Goal: Task Accomplishment & Management: Manage account settings

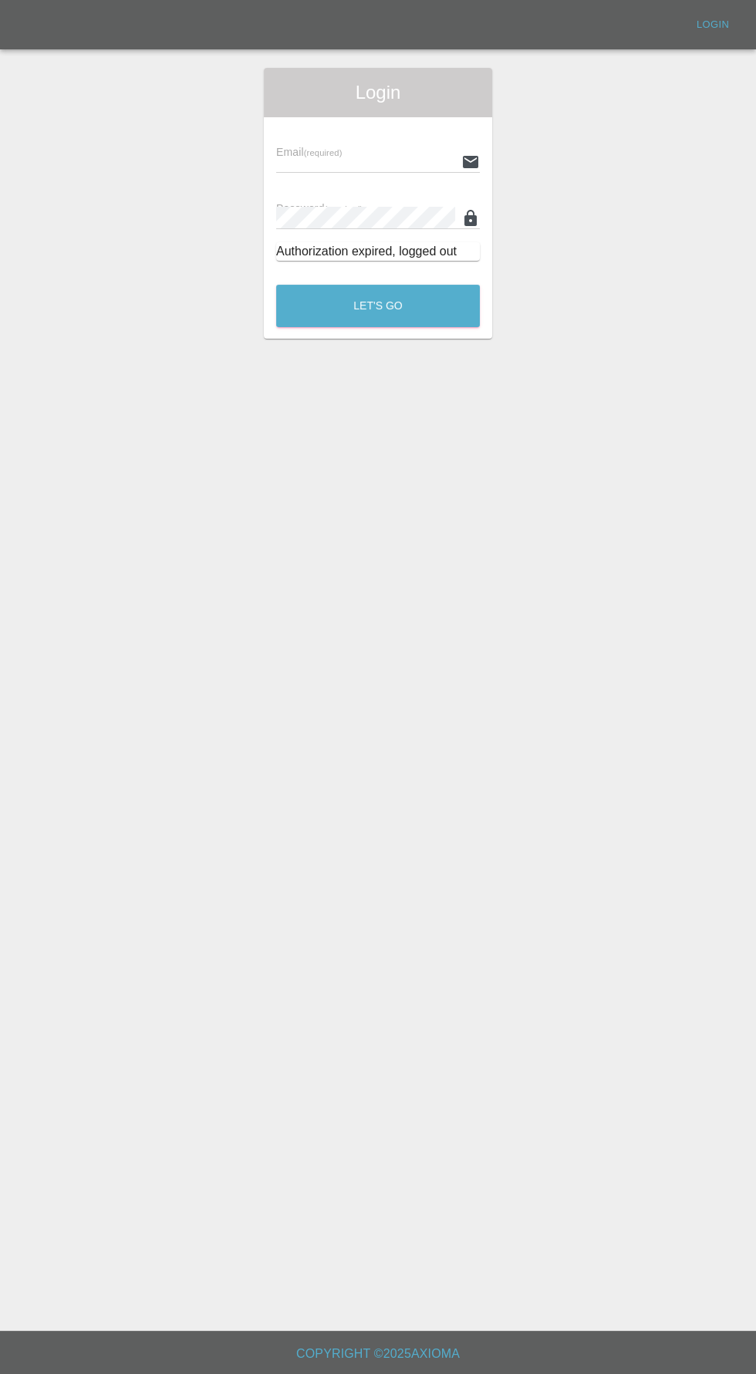
click at [434, 165] on input "text" at bounding box center [365, 161] width 179 height 22
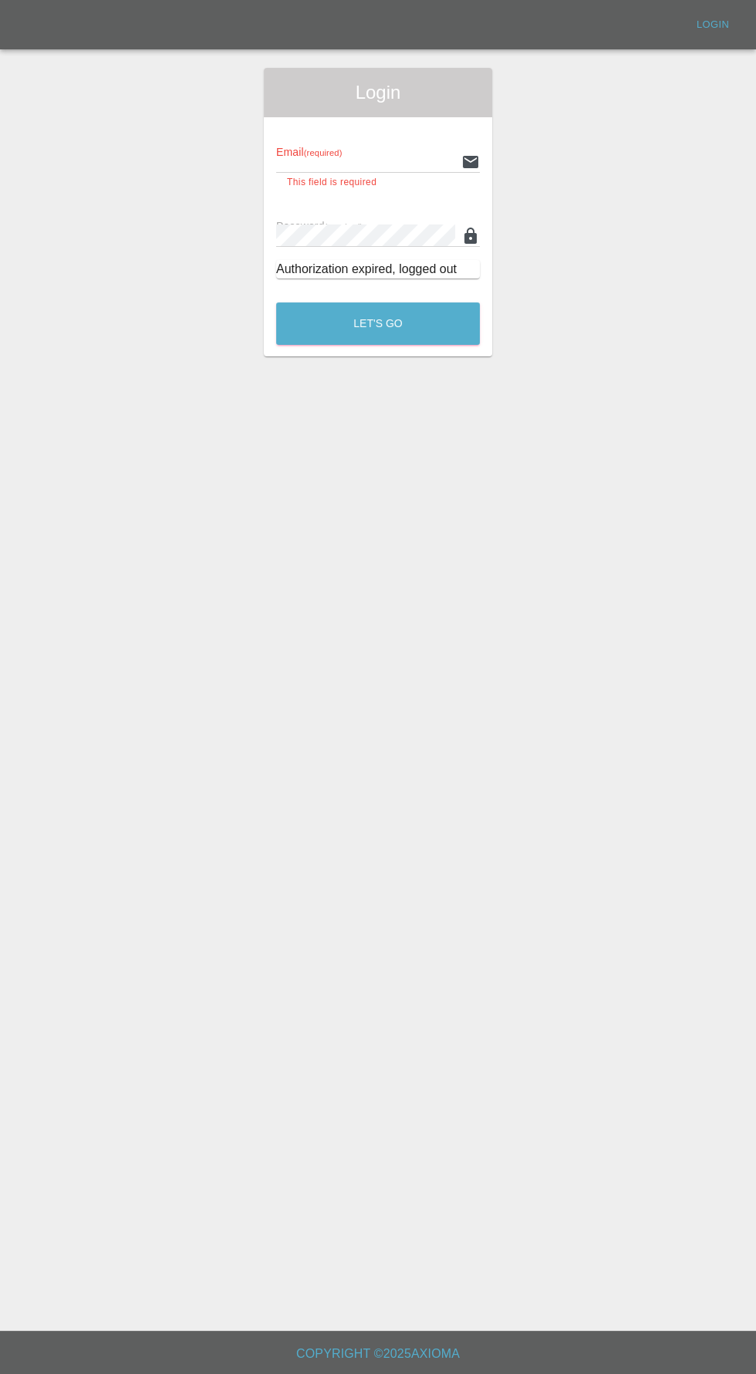
type input "[EMAIL_ADDRESS][DOMAIN_NAME]"
click at [276, 302] on button "Let's Go" at bounding box center [378, 323] width 204 height 42
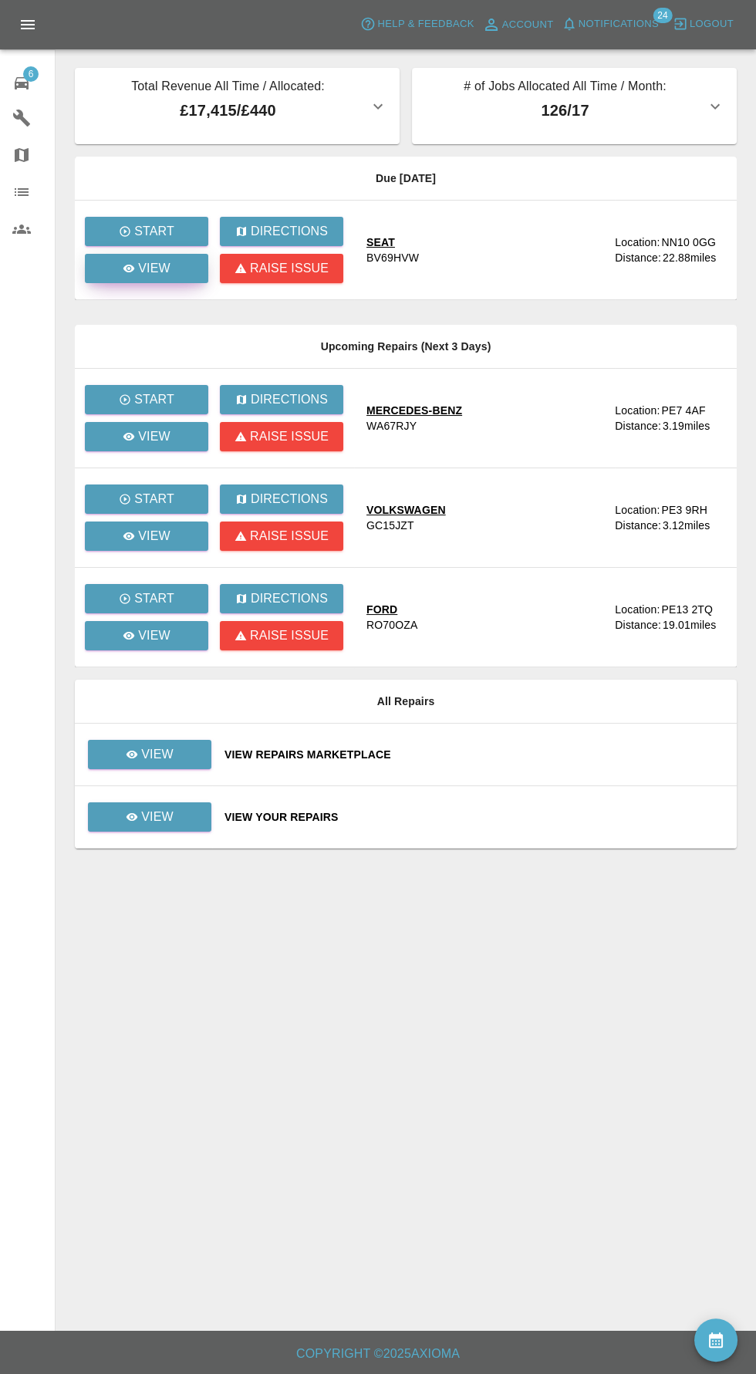
click at [154, 268] on p "View" at bounding box center [154, 268] width 32 height 19
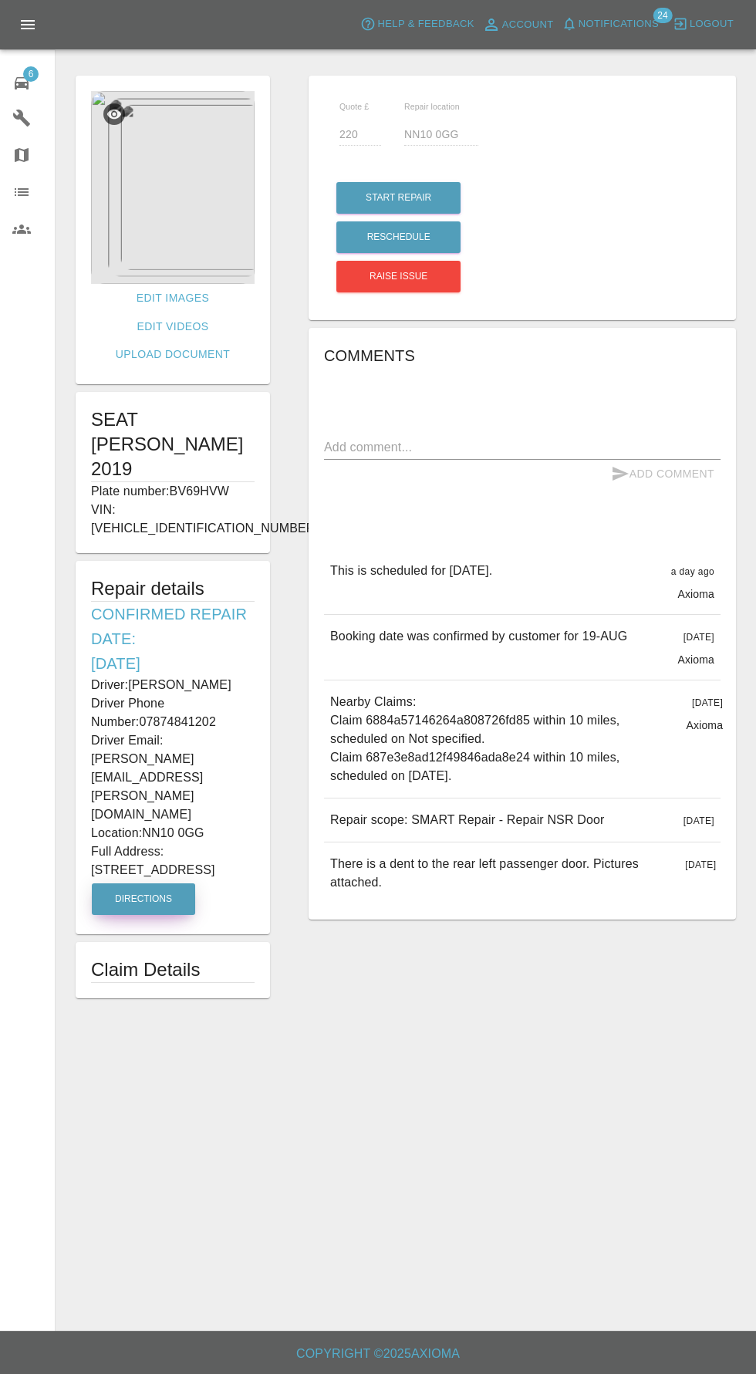
click at [137, 883] on button "Directions" at bounding box center [143, 899] width 103 height 32
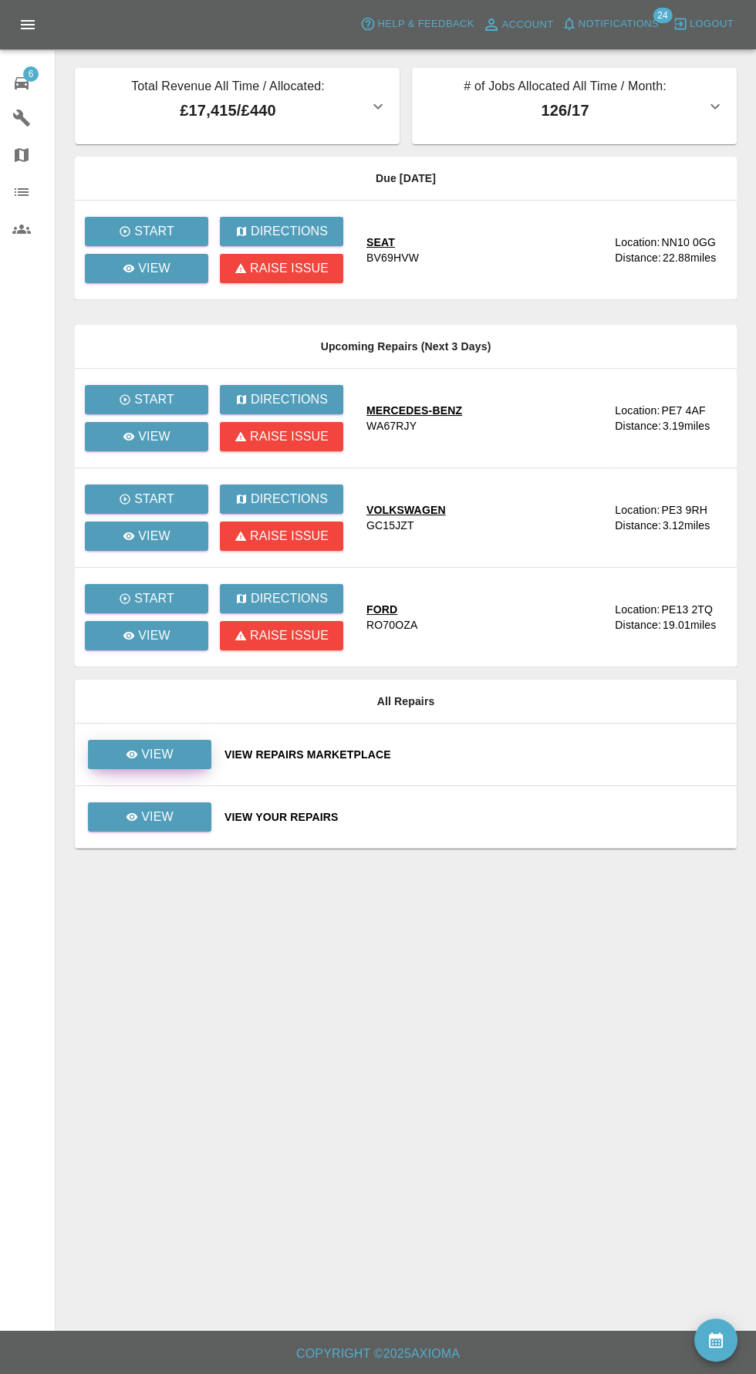
click at [160, 760] on p "View" at bounding box center [157, 754] width 32 height 19
click at [168, 820] on p "View" at bounding box center [157, 817] width 32 height 19
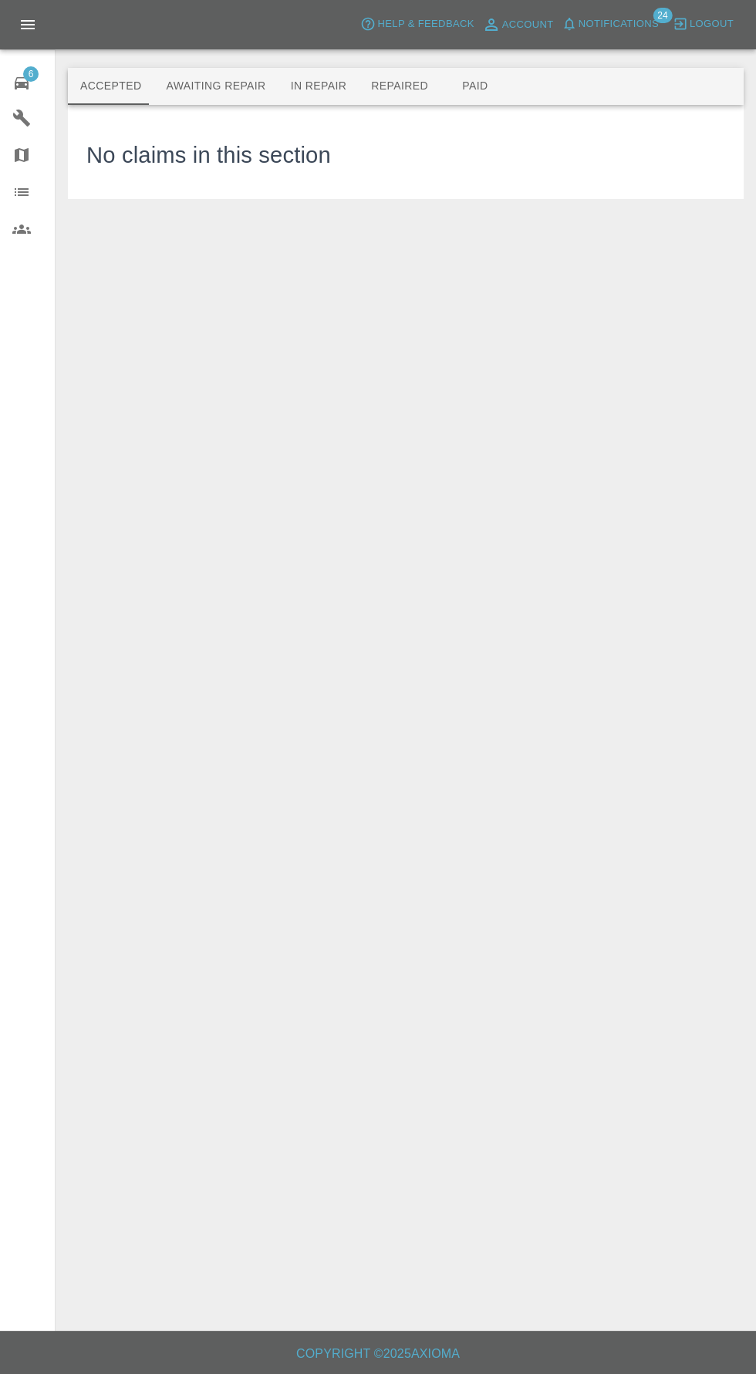
click at [202, 86] on button "Awaiting Repair" at bounding box center [216, 86] width 124 height 37
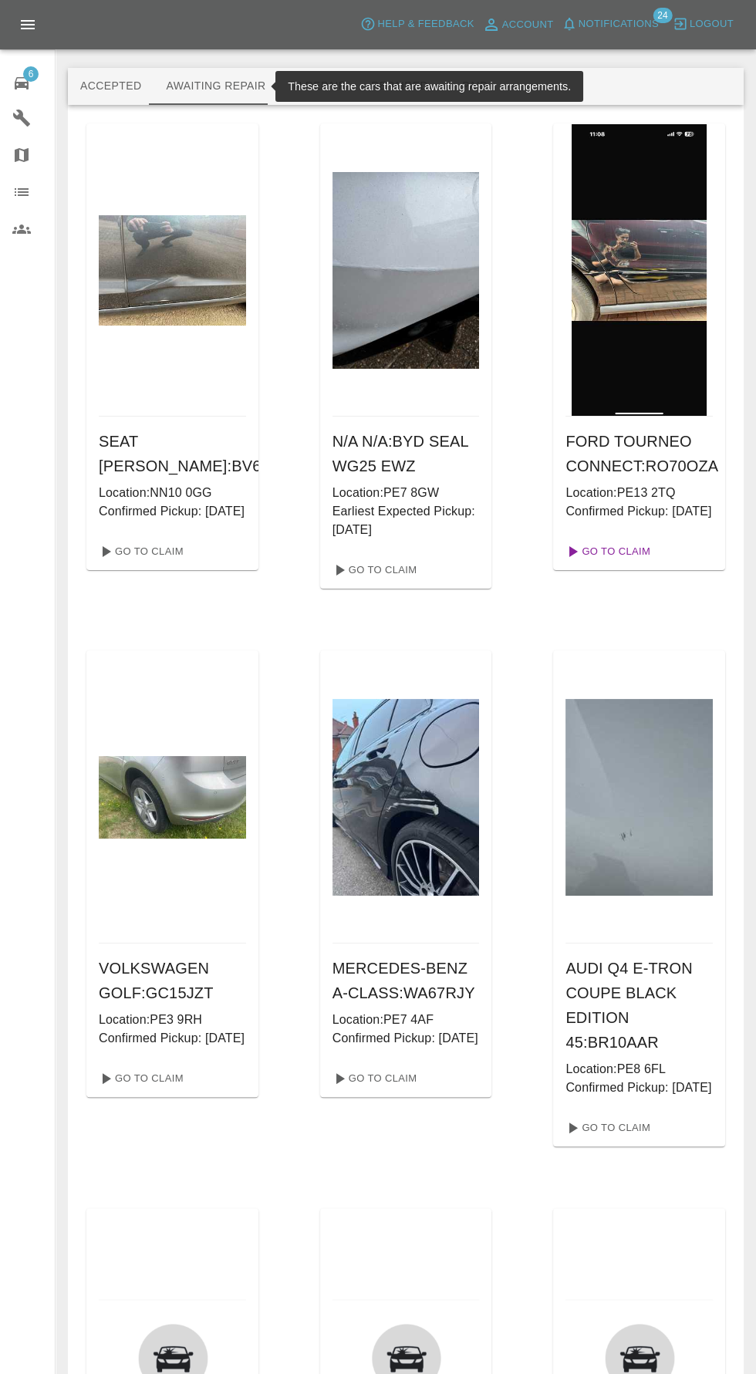
click at [633, 564] on link "Go To Claim" at bounding box center [606, 551] width 95 height 25
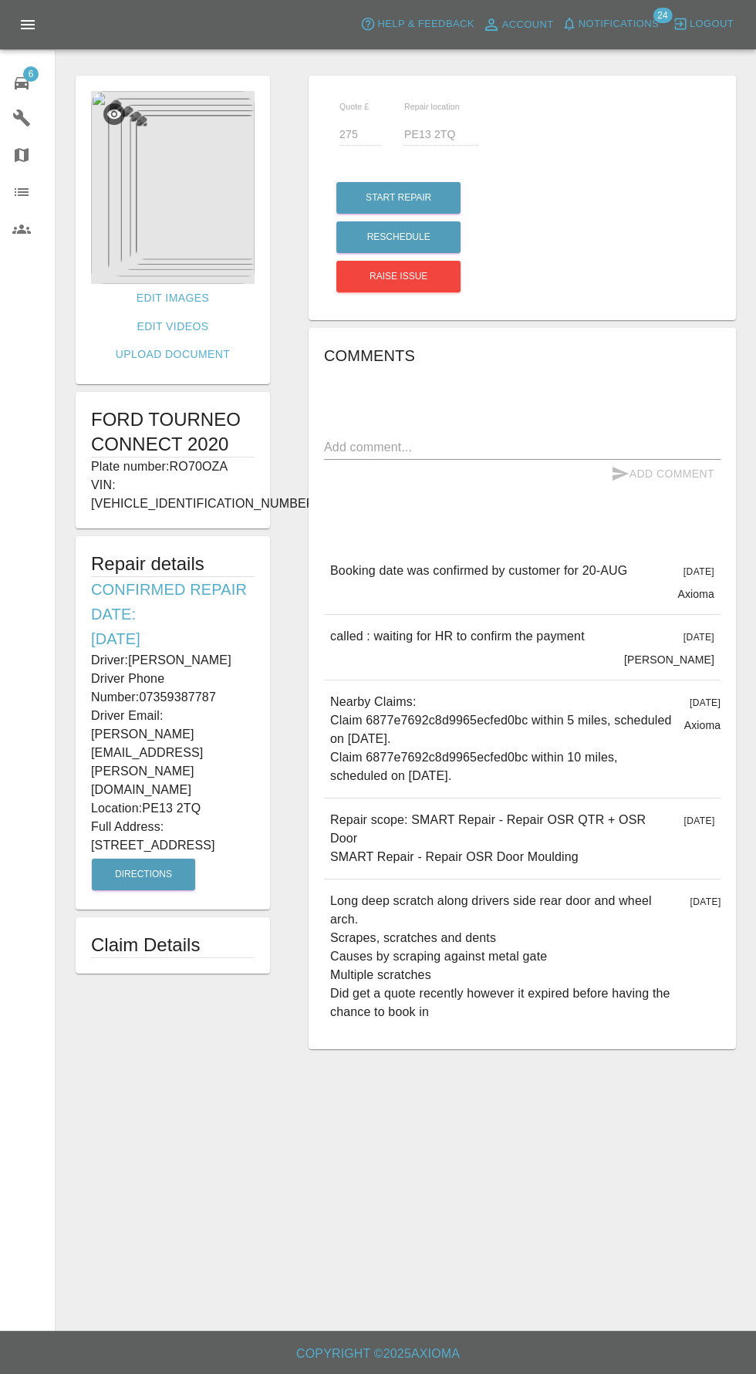
click at [174, 215] on img at bounding box center [173, 187] width 164 height 193
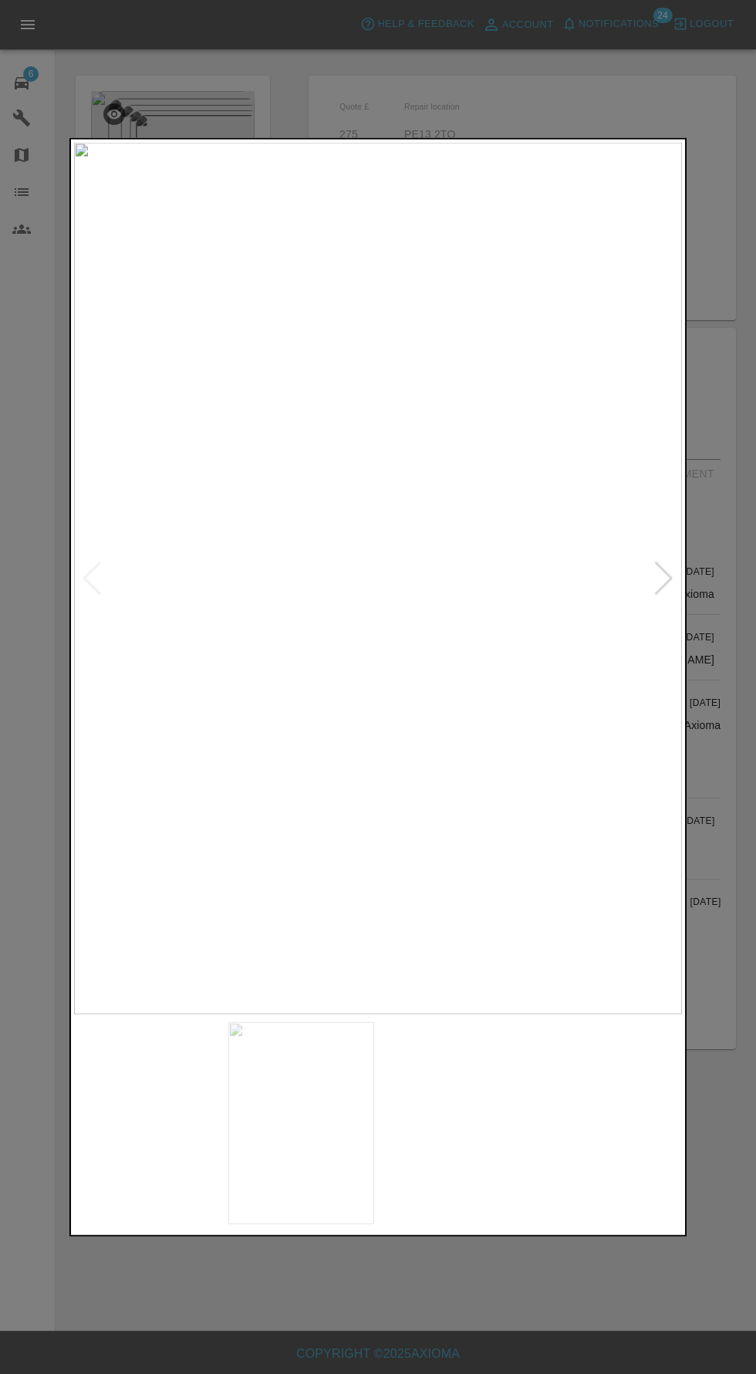
click at [319, 1152] on img at bounding box center [301, 1122] width 147 height 203
click at [466, 1145] on img at bounding box center [455, 1122] width 147 height 203
click at [611, 1157] on img at bounding box center [609, 1122] width 147 height 203
click at [668, 591] on div at bounding box center [663, 578] width 21 height 34
click at [673, 595] on img at bounding box center [378, 578] width 608 height 872
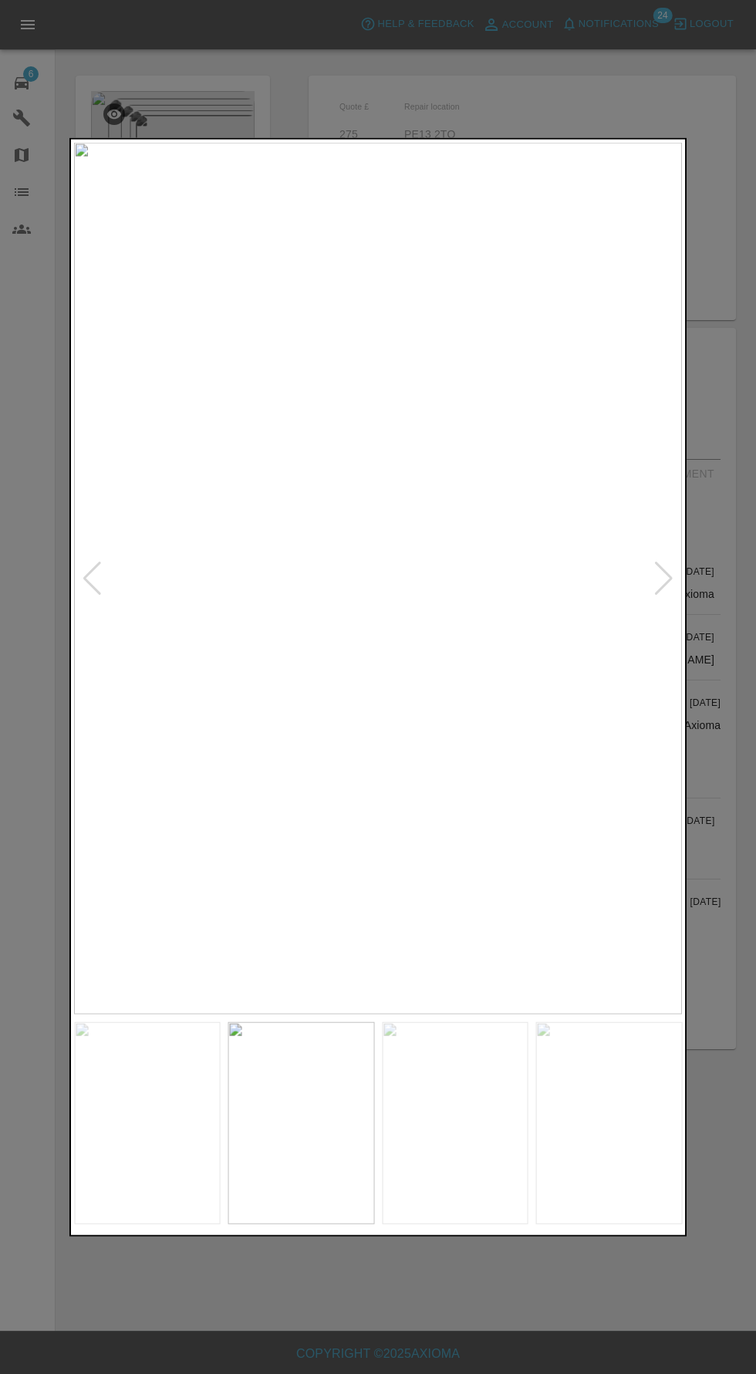
click at [727, 713] on div at bounding box center [378, 687] width 756 height 1374
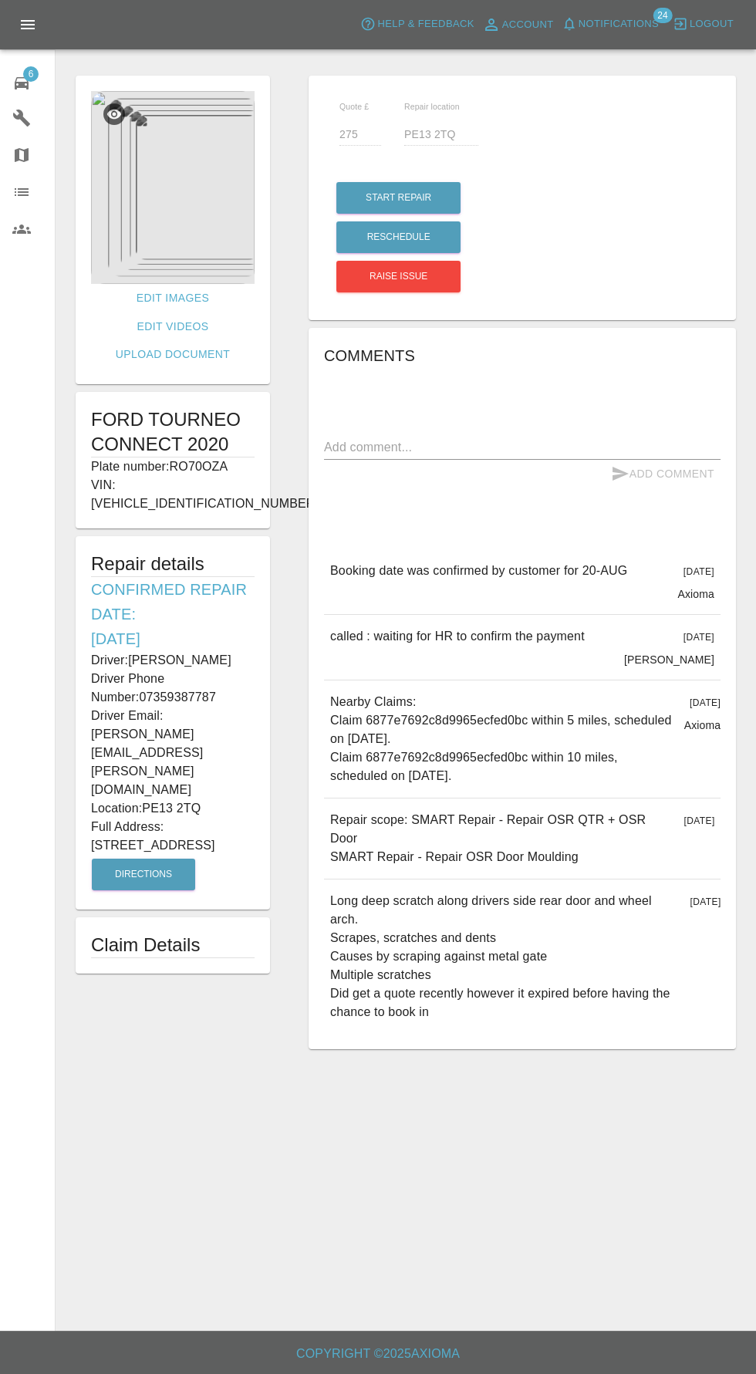
click at [187, 219] on img at bounding box center [173, 187] width 164 height 193
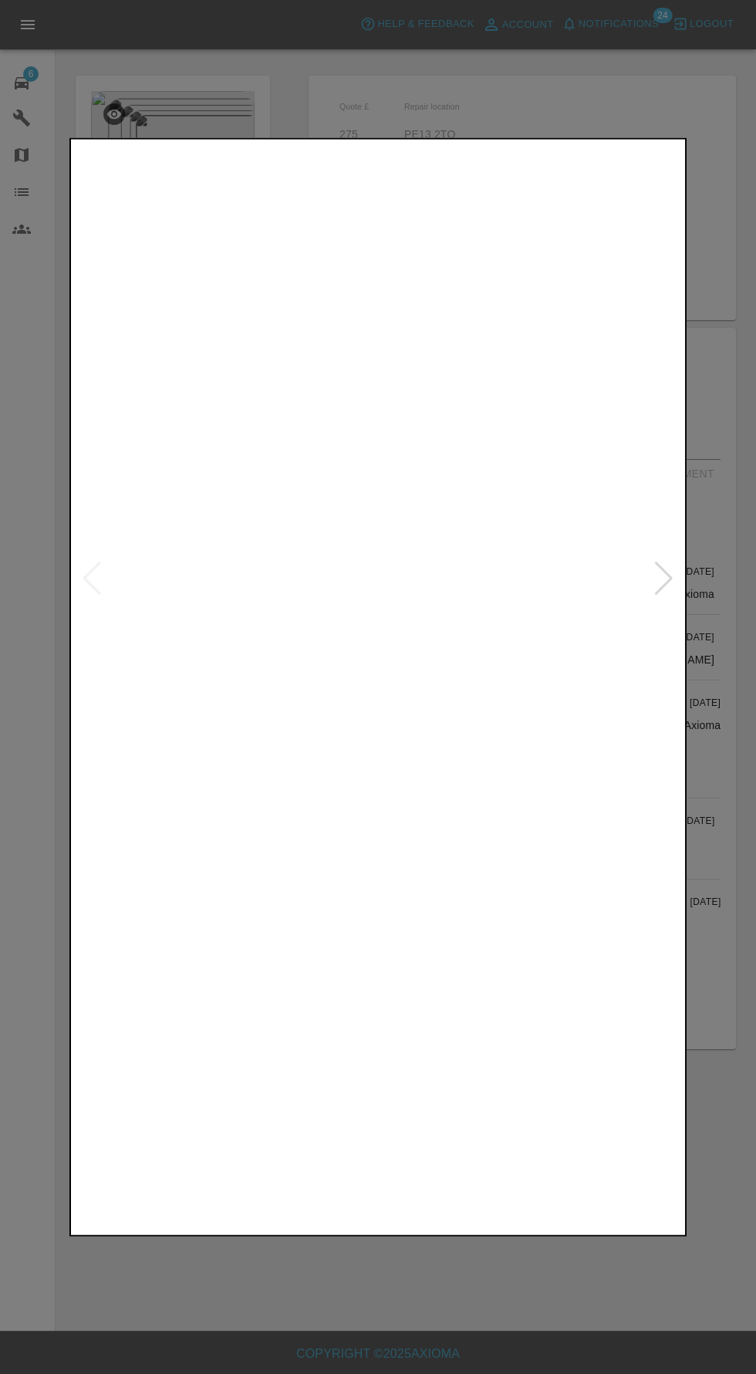
click at [333, 1128] on img at bounding box center [301, 1122] width 147 height 203
click at [461, 1139] on img at bounding box center [455, 1122] width 147 height 203
click at [589, 1140] on img at bounding box center [609, 1122] width 147 height 203
click at [589, 1155] on img at bounding box center [609, 1122] width 147 height 203
click at [573, 1160] on img at bounding box center [609, 1122] width 147 height 203
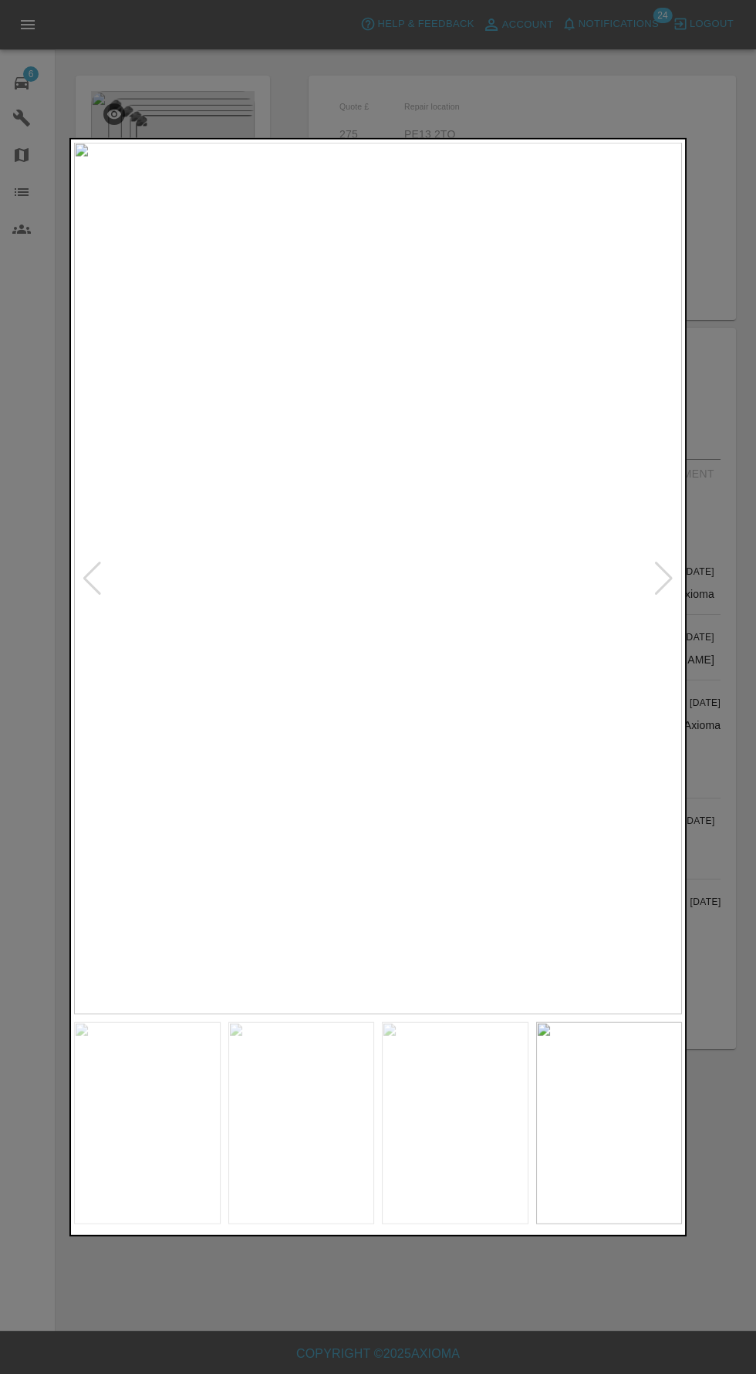
click at [503, 1135] on img at bounding box center [455, 1122] width 147 height 203
click at [508, 1310] on div at bounding box center [378, 687] width 756 height 1374
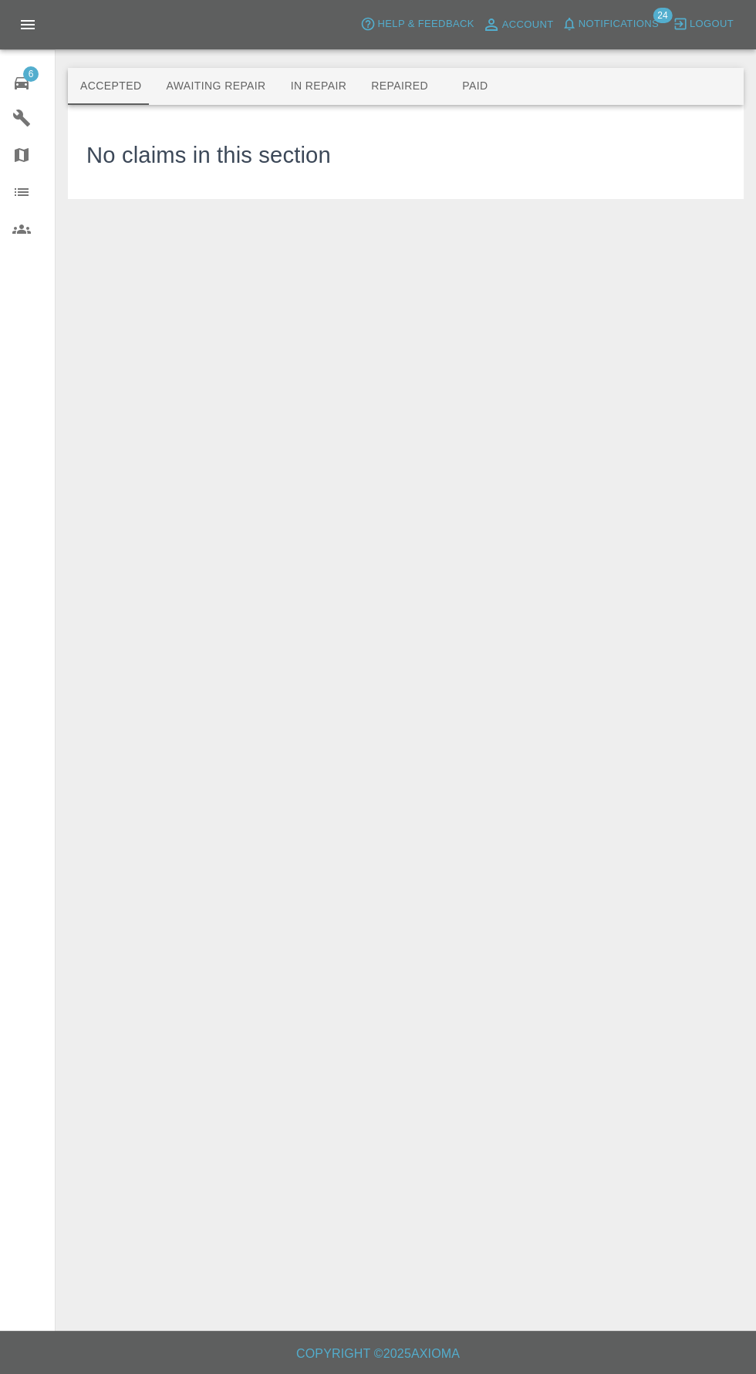
click at [202, 86] on button "Awaiting Repair" at bounding box center [216, 86] width 124 height 37
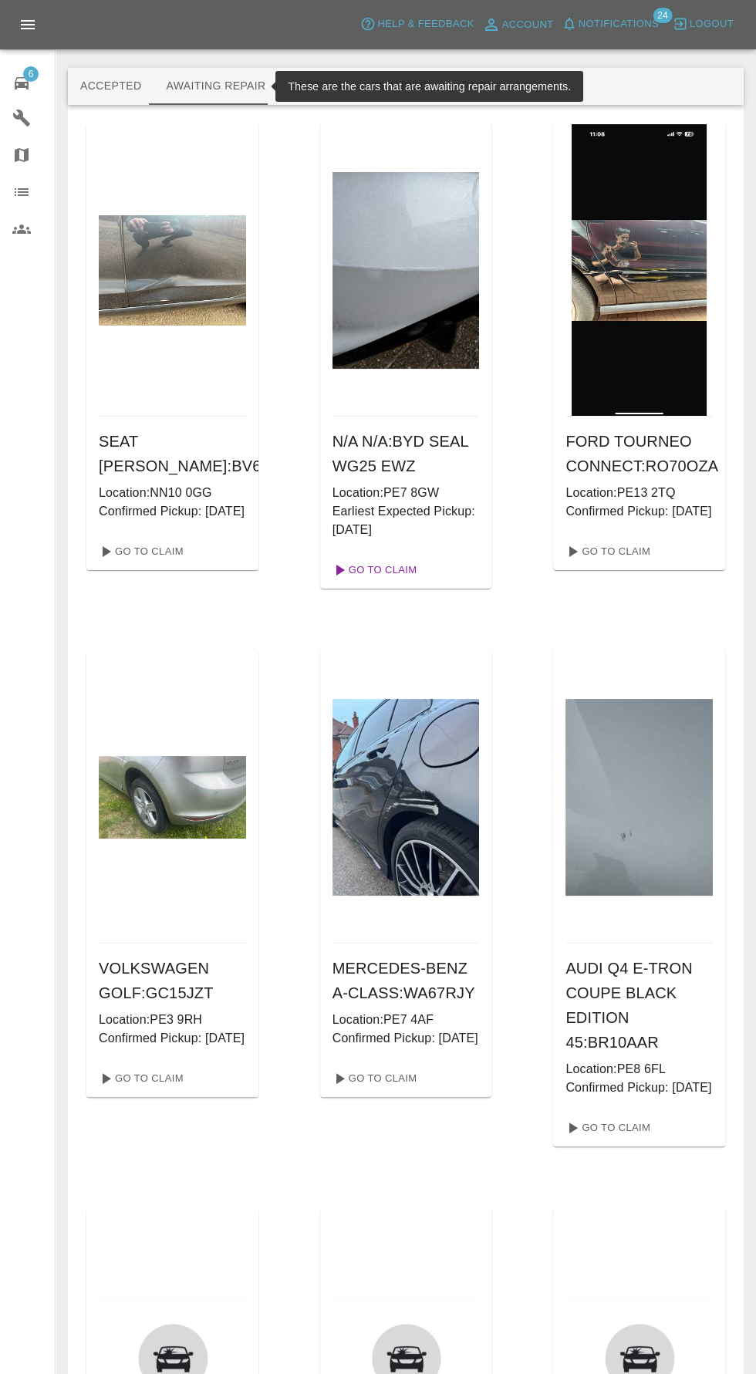
click at [410, 569] on link "Go To Claim" at bounding box center [373, 570] width 95 height 25
